Goal: Task Accomplishment & Management: Manage account settings

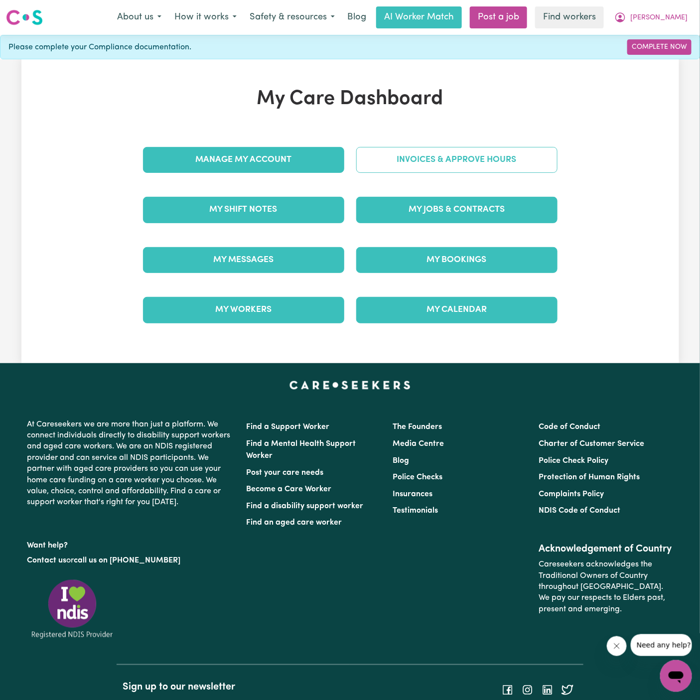
click at [444, 169] on link "Invoices & Approve Hours" at bounding box center [456, 160] width 201 height 26
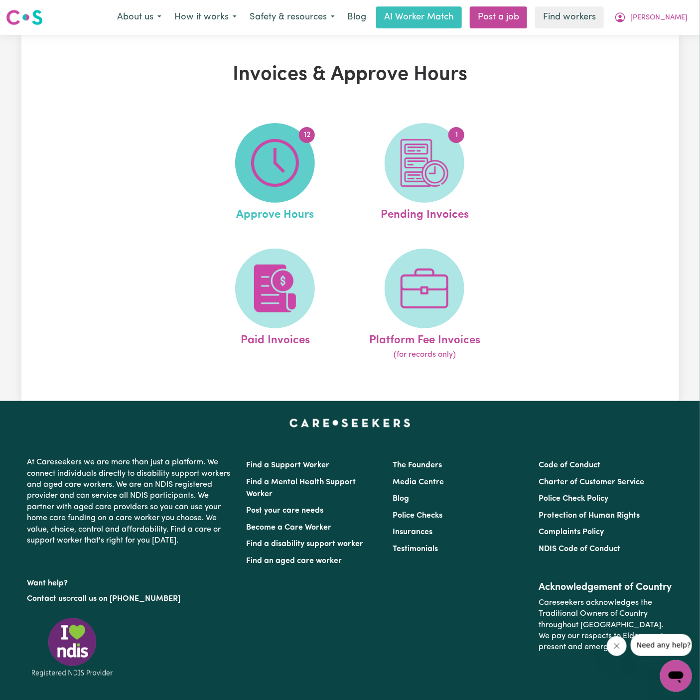
click at [275, 169] on img at bounding box center [275, 163] width 48 height 48
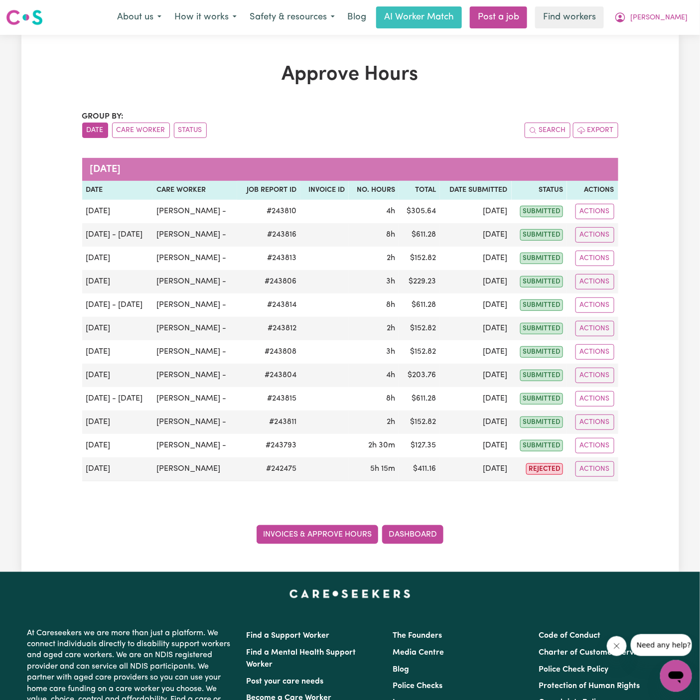
click at [346, 528] on link "Invoices & Approve Hours" at bounding box center [318, 534] width 122 height 19
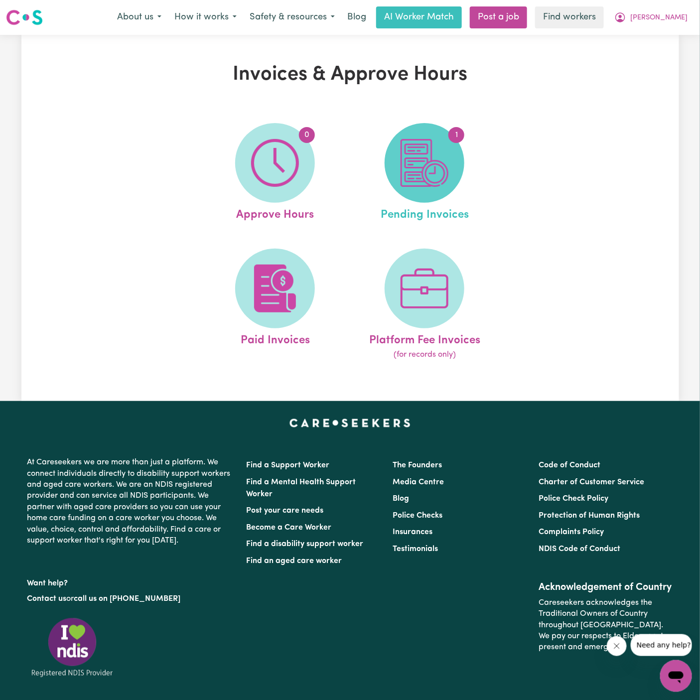
click at [434, 167] on img at bounding box center [425, 163] width 48 height 48
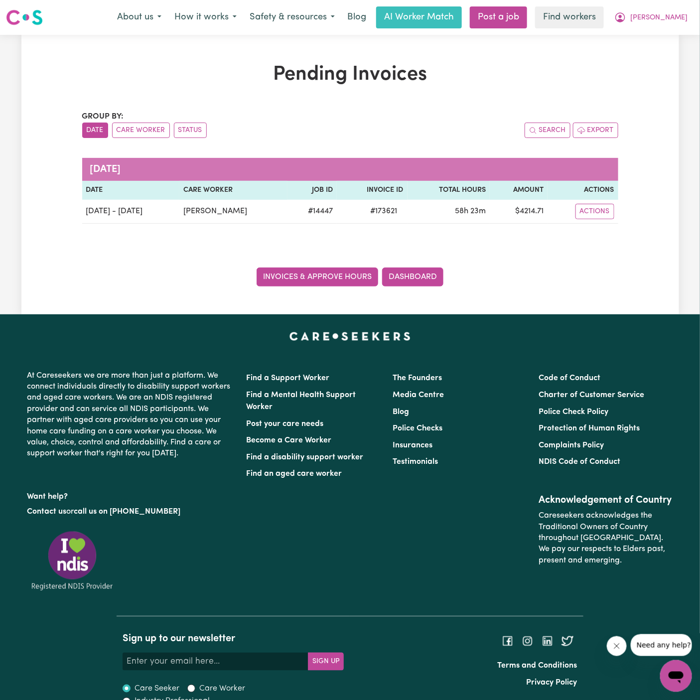
click at [333, 274] on link "Invoices & Approve Hours" at bounding box center [318, 277] width 122 height 19
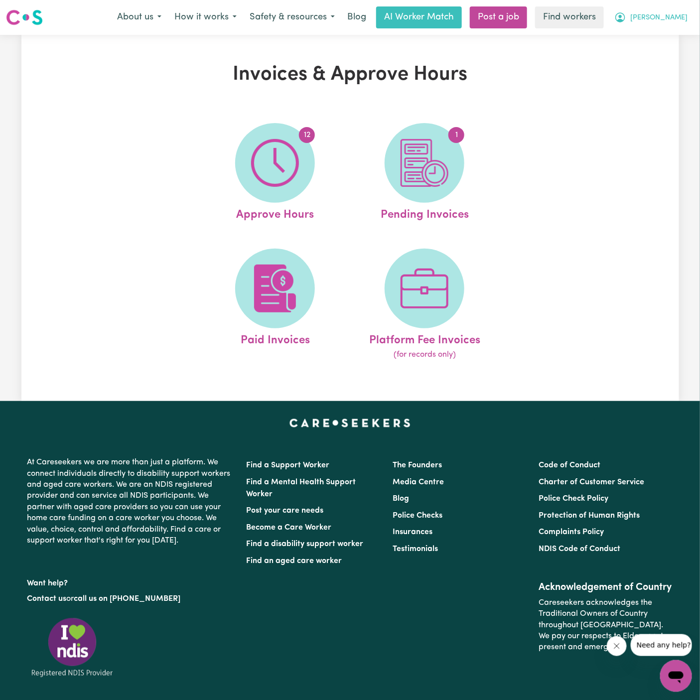
click at [692, 14] on button "[PERSON_NAME]" at bounding box center [651, 17] width 86 height 21
click at [666, 53] on link "Logout" at bounding box center [654, 57] width 79 height 19
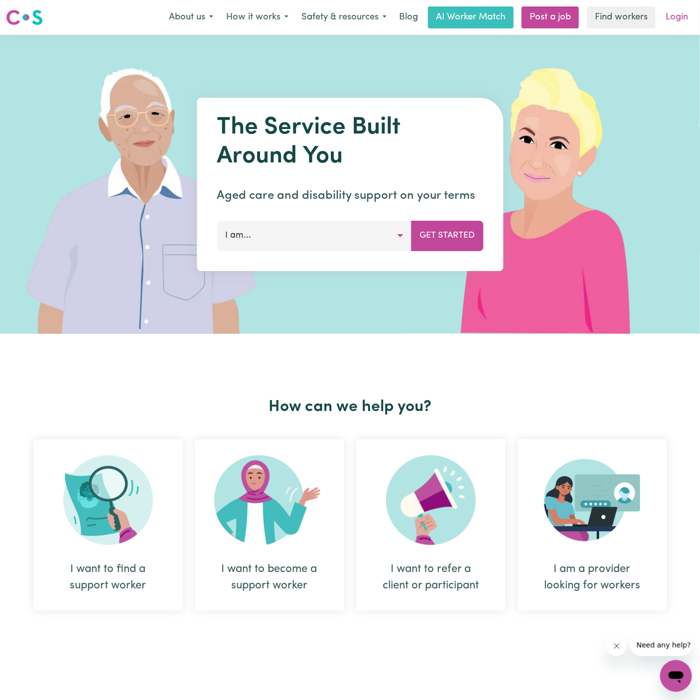
click at [672, 14] on link "Login" at bounding box center [677, 17] width 34 height 22
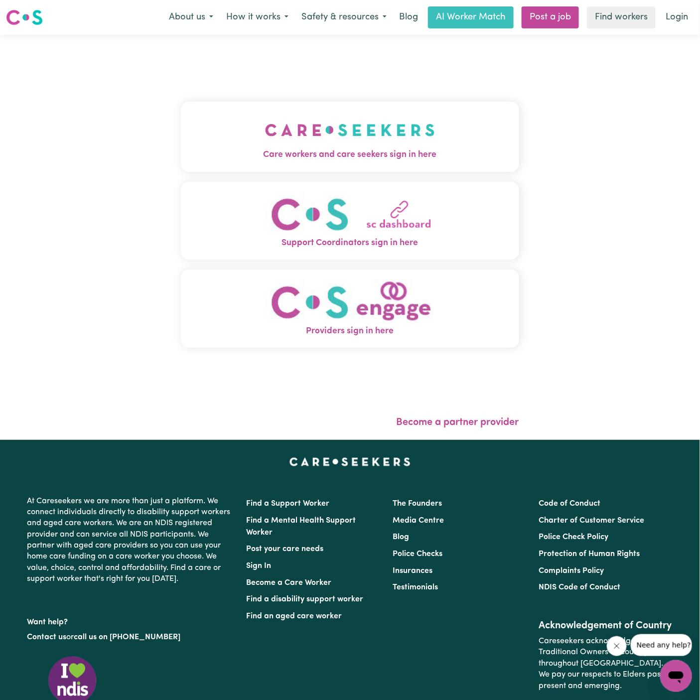
click at [327, 130] on img "Care workers and care seekers sign in here" at bounding box center [350, 130] width 170 height 37
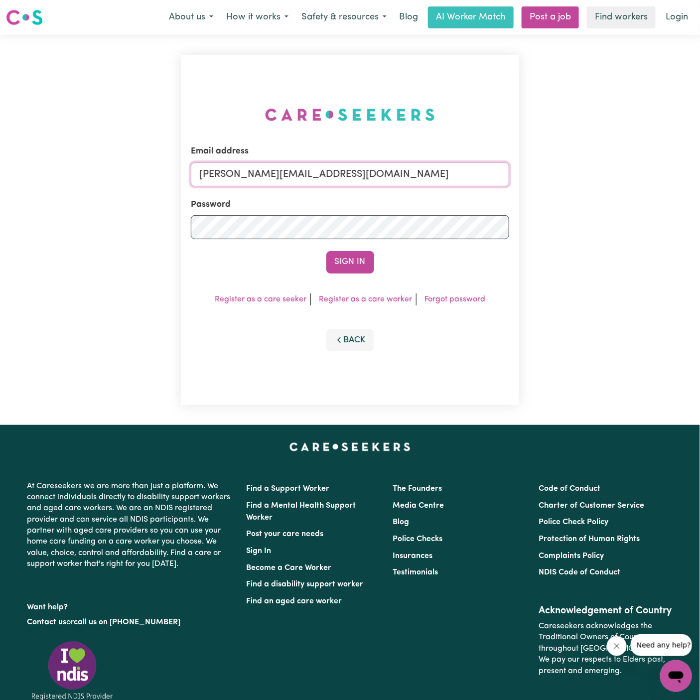
click at [447, 182] on input "[PERSON_NAME][EMAIL_ADDRESS][DOMAIN_NAME]" at bounding box center [350, 174] width 318 height 24
drag, startPoint x: 250, startPoint y: 176, endPoint x: 637, endPoint y: 170, distance: 387.7
click at [637, 170] on div "Email address [EMAIL_ADDRESS][DOMAIN_NAME] Password Sign In Register as a care …" at bounding box center [350, 230] width 700 height 390
type input "superuser~[EMAIL_ADDRESS][DOMAIN_NAME]"
click at [326, 251] on button "Sign In" at bounding box center [350, 262] width 48 height 22
